Goal: Task Accomplishment & Management: Manage account settings

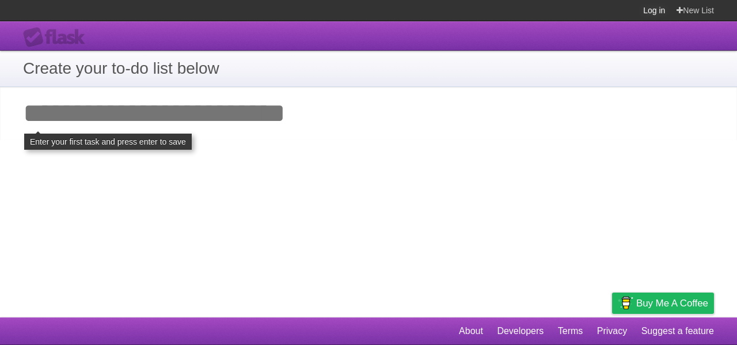
click at [653, 11] on link "Log in" at bounding box center [654, 10] width 22 height 21
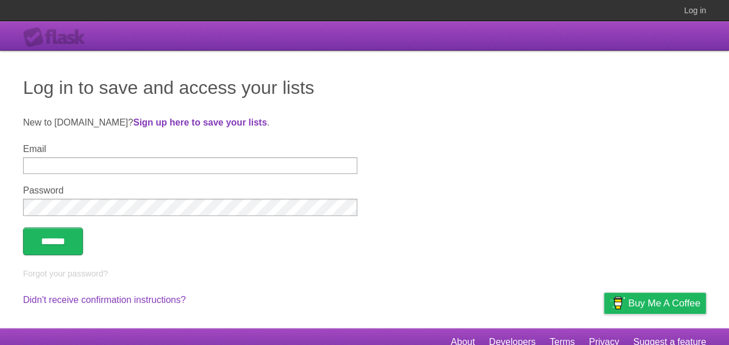
type input "**********"
click at [59, 240] on input "******" at bounding box center [53, 242] width 60 height 28
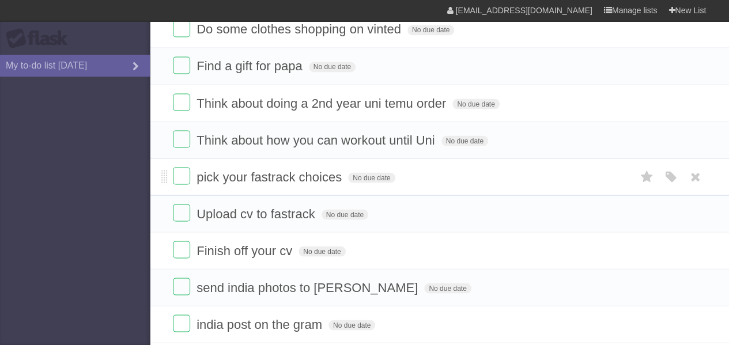
scroll to position [1038, 0]
